Goal: Information Seeking & Learning: Learn about a topic

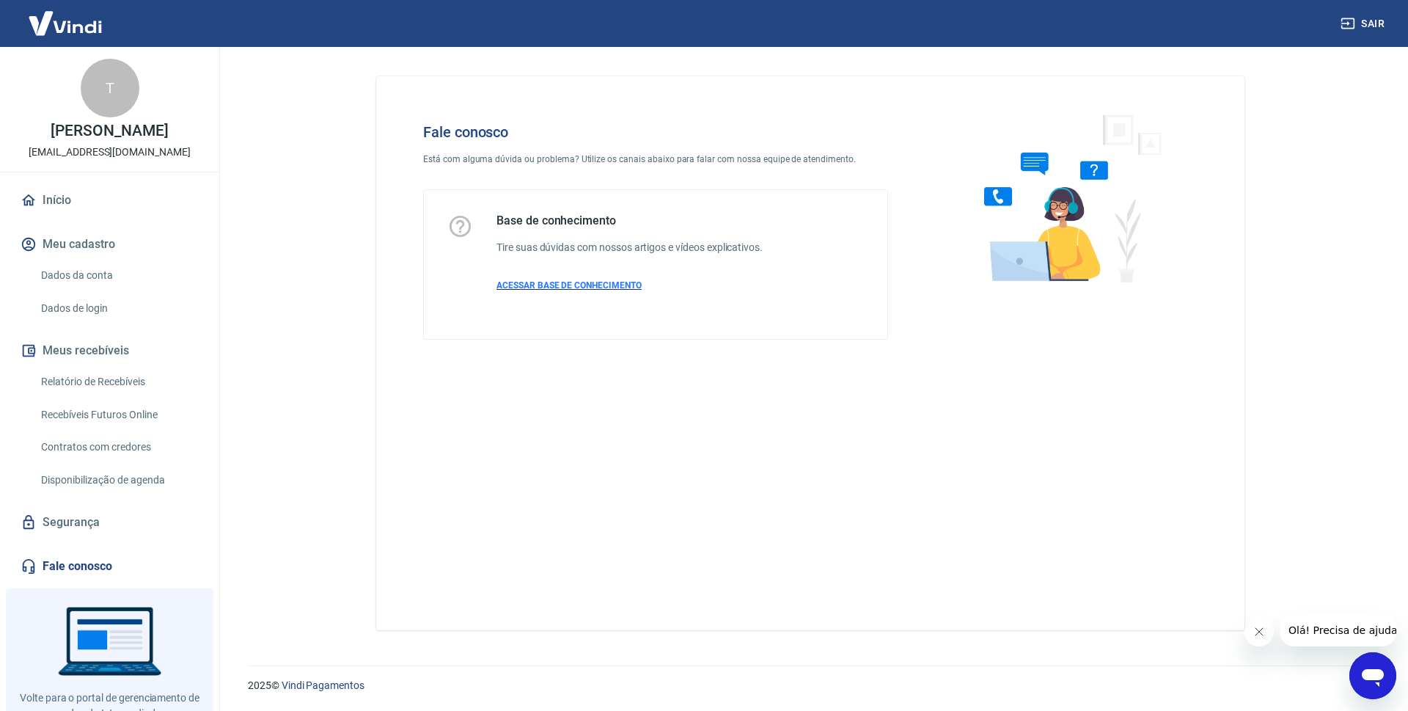
click at [551, 287] on span "ACESSAR BASE DE CONHECIMENTO" at bounding box center [568, 285] width 145 height 10
